Goal: Task Accomplishment & Management: Use online tool/utility

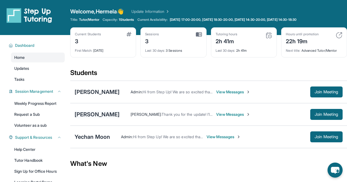
click at [98, 116] on div "[PERSON_NAME]" at bounding box center [97, 115] width 45 height 8
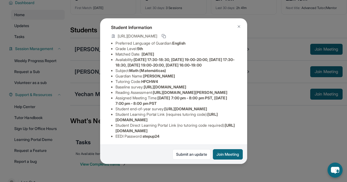
scroll to position [28, 0]
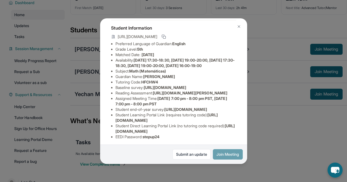
click at [223, 155] on button "Join Meeting" at bounding box center [228, 154] width 30 height 10
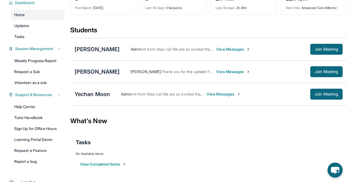
click at [95, 71] on div "[PERSON_NAME]" at bounding box center [97, 72] width 45 height 8
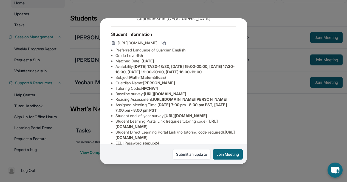
scroll to position [19, 0]
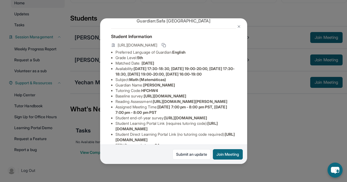
click at [239, 26] on img at bounding box center [239, 26] width 4 height 4
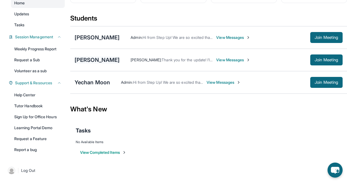
click at [103, 60] on div "[PERSON_NAME]" at bounding box center [97, 60] width 45 height 8
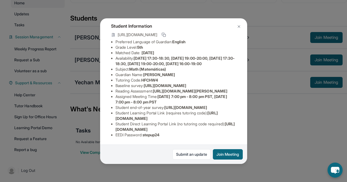
scroll to position [84, 0]
click at [238, 27] on img at bounding box center [239, 26] width 4 height 4
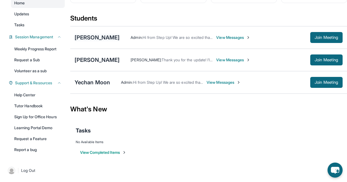
click at [95, 37] on div "[PERSON_NAME]" at bounding box center [97, 38] width 45 height 8
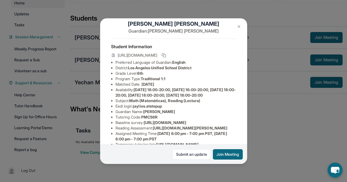
scroll to position [10, 0]
click at [240, 26] on img at bounding box center [239, 26] width 4 height 4
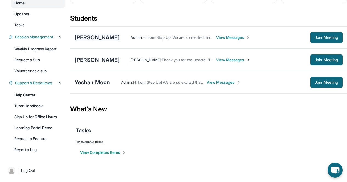
click at [107, 37] on div "[PERSON_NAME]" at bounding box center [97, 38] width 45 height 8
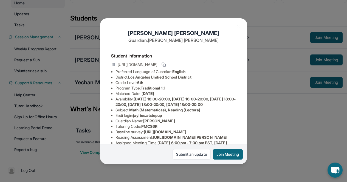
click at [240, 27] on img at bounding box center [239, 26] width 4 height 4
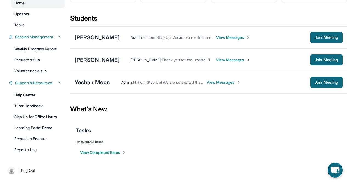
click at [224, 59] on span "View Messages" at bounding box center [233, 59] width 34 height 5
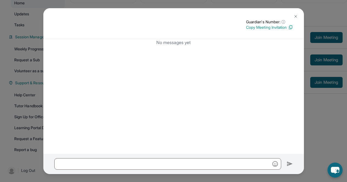
click at [297, 16] on img at bounding box center [295, 16] width 4 height 4
